Goal: Information Seeking & Learning: Understand process/instructions

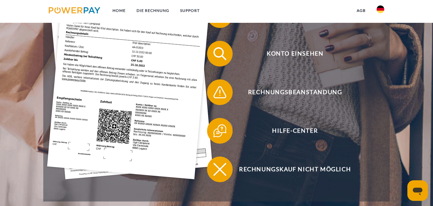
scroll to position [193, 0]
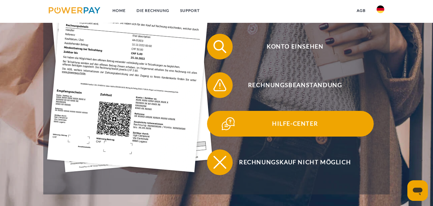
click at [321, 120] on span "Hilfe-Center" at bounding box center [294, 124] width 157 height 26
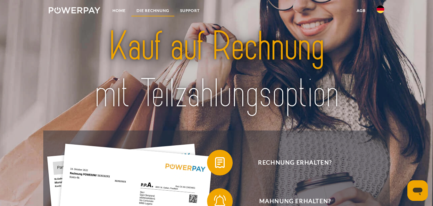
click at [146, 10] on link "DIE RECHNUNG" at bounding box center [153, 11] width 44 height 12
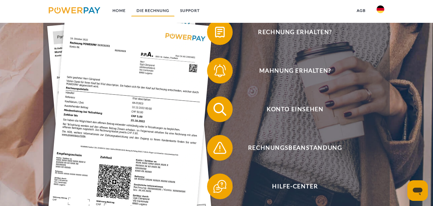
scroll to position [430, 0]
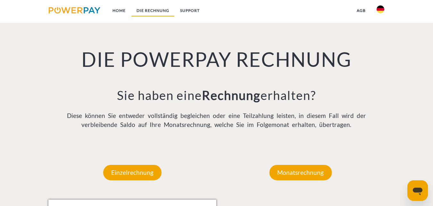
click at [146, 10] on link "DIE RECHNUNG" at bounding box center [153, 11] width 44 height 12
drag, startPoint x: 210, startPoint y: 15, endPoint x: 190, endPoint y: 10, distance: 21.1
click at [200, 14] on nav "Home DIE RECHNUNG SUPPORT agb" at bounding box center [216, 11] width 433 height 23
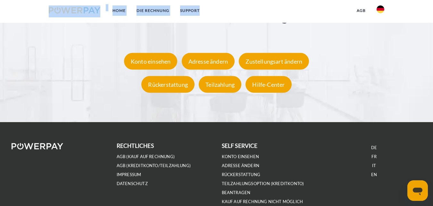
scroll to position [1198, 0]
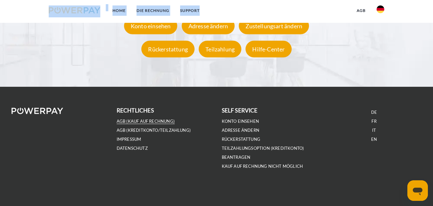
click at [133, 120] on link "AGB (Kauf auf Rechnung)" at bounding box center [146, 120] width 58 height 5
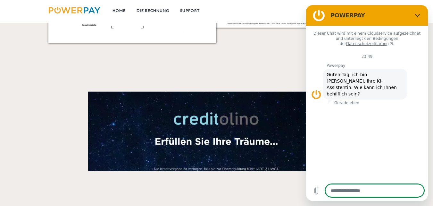
scroll to position [843, 0]
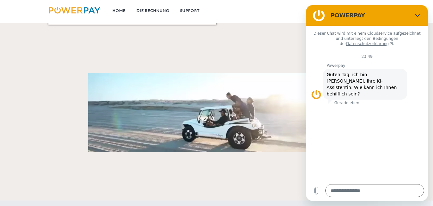
click at [418, 56] on div "Dieser Chat wird mit einem Cloudservice aufgezeichnet und unterliegt den Beding…" at bounding box center [367, 103] width 122 height 154
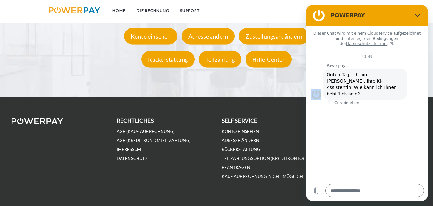
scroll to position [1198, 0]
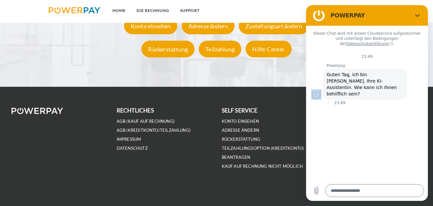
type textarea "*"
